Goal: Task Accomplishment & Management: Manage account settings

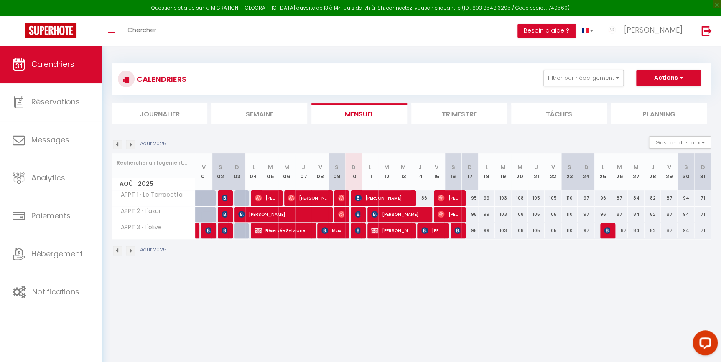
click at [442, 342] on body "Questions et aide sur la MIGRATION - Salle Zoom ouverte de 13 à 14h puis de 17h…" at bounding box center [360, 227] width 721 height 362
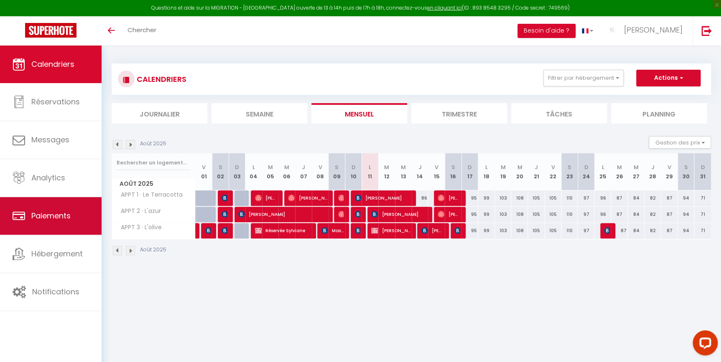
click at [50, 222] on link "Paiements" at bounding box center [51, 216] width 102 height 38
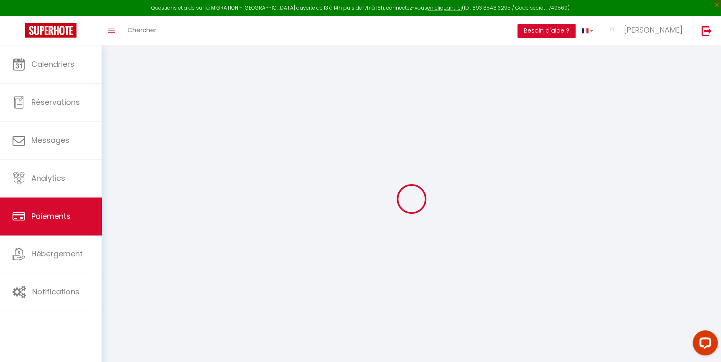
select select "2"
select select "0"
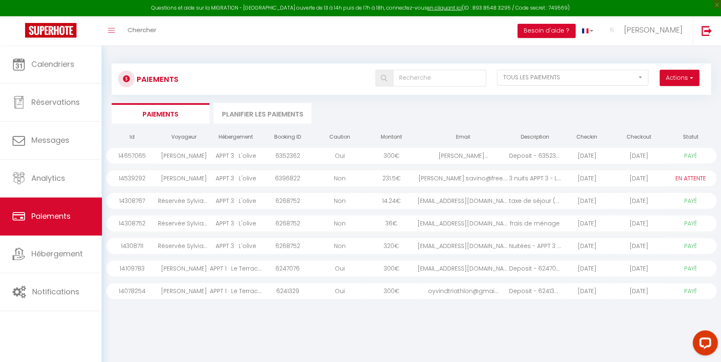
click at [257, 157] on div "APPT 3 · L'olive" at bounding box center [236, 156] width 52 height 16
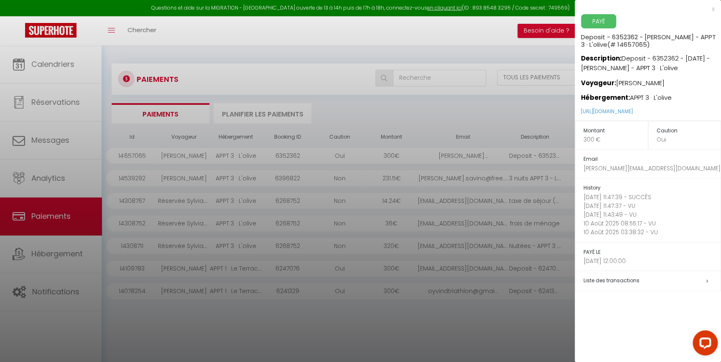
click at [704, 281] on h5 "Liste des transactions" at bounding box center [651, 281] width 137 height 10
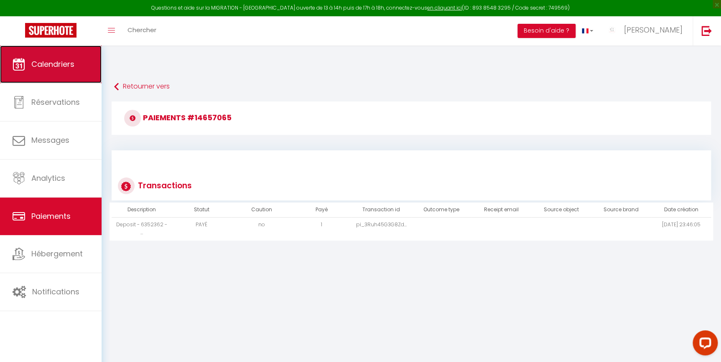
click at [59, 63] on span "Calendriers" at bounding box center [52, 64] width 43 height 10
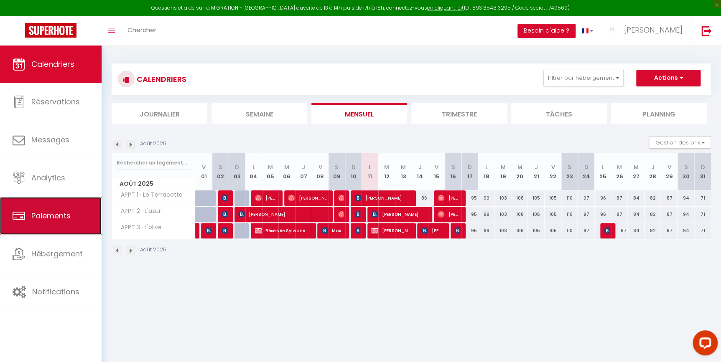
click at [61, 200] on link "Paiements" at bounding box center [51, 216] width 102 height 38
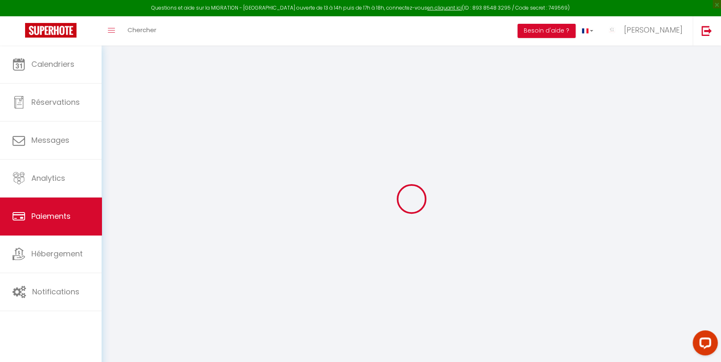
select select "2"
select select "0"
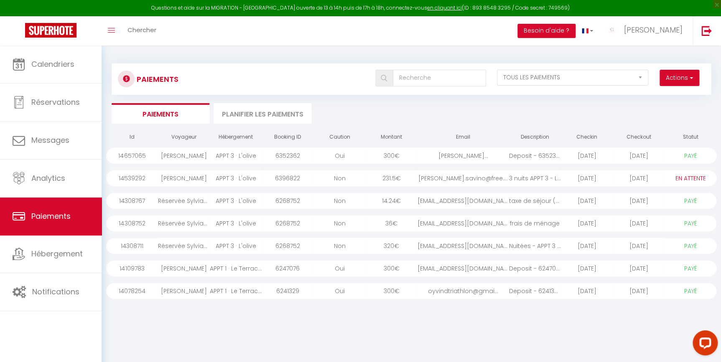
click at [255, 156] on div "APPT 3 · L'olive" at bounding box center [236, 156] width 52 height 16
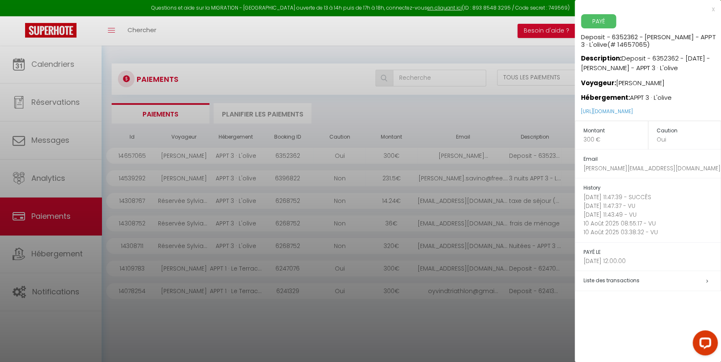
click at [592, 140] on p "300 €" at bounding box center [615, 139] width 64 height 9
click at [477, 131] on div at bounding box center [360, 181] width 721 height 362
